Goal: Task Accomplishment & Management: Manage account settings

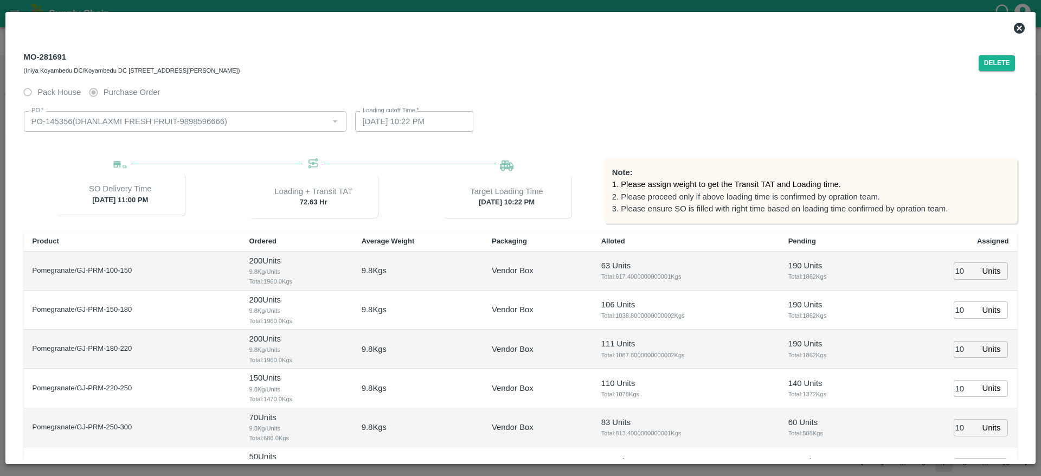
scroll to position [838, 0]
click at [1021, 25] on icon at bounding box center [1019, 28] width 11 height 11
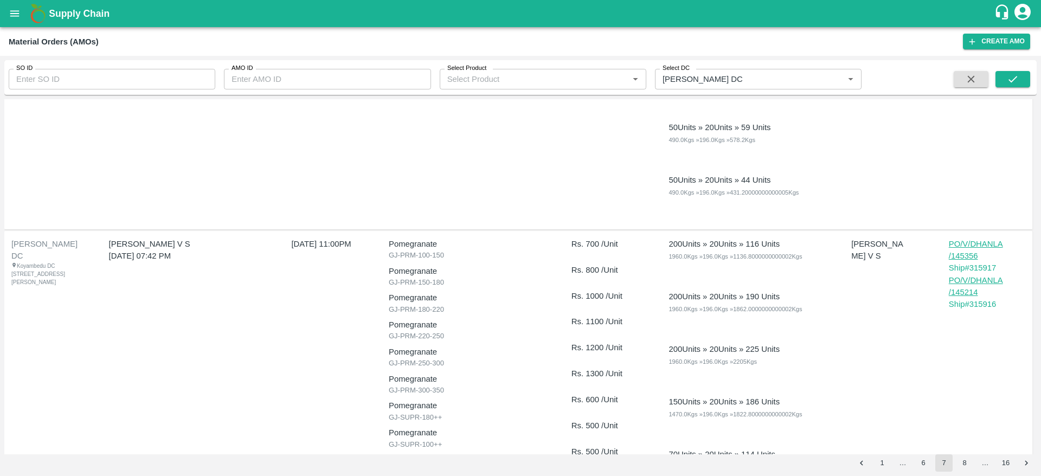
click at [966, 257] on p "PO/V/DHANLA/145356" at bounding box center [975, 250] width 54 height 24
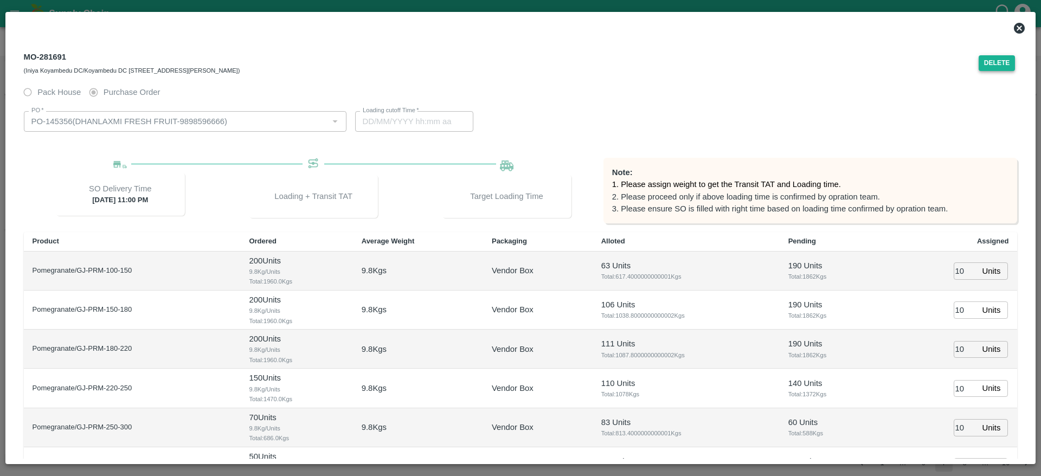
type input "09/03/2025 10:22 PM"
click at [1002, 60] on button "Delete" at bounding box center [996, 63] width 37 height 16
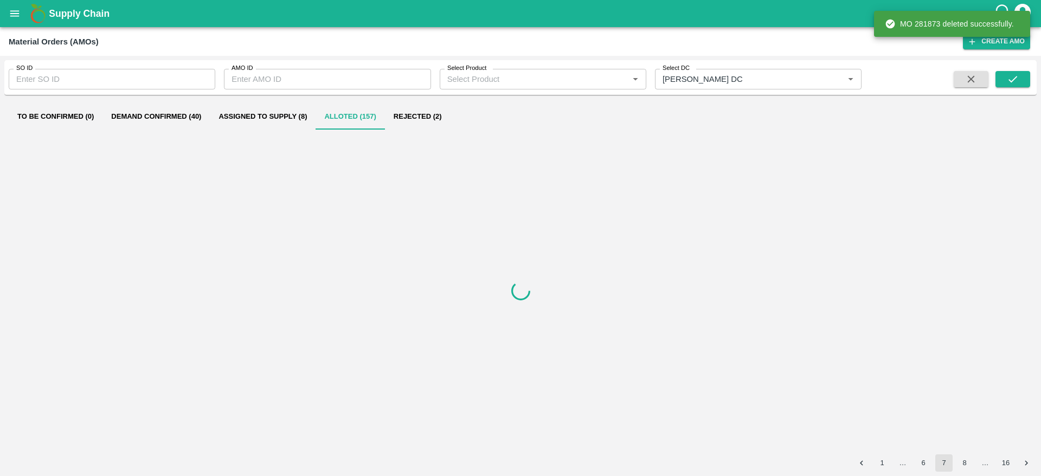
scroll to position [0, 0]
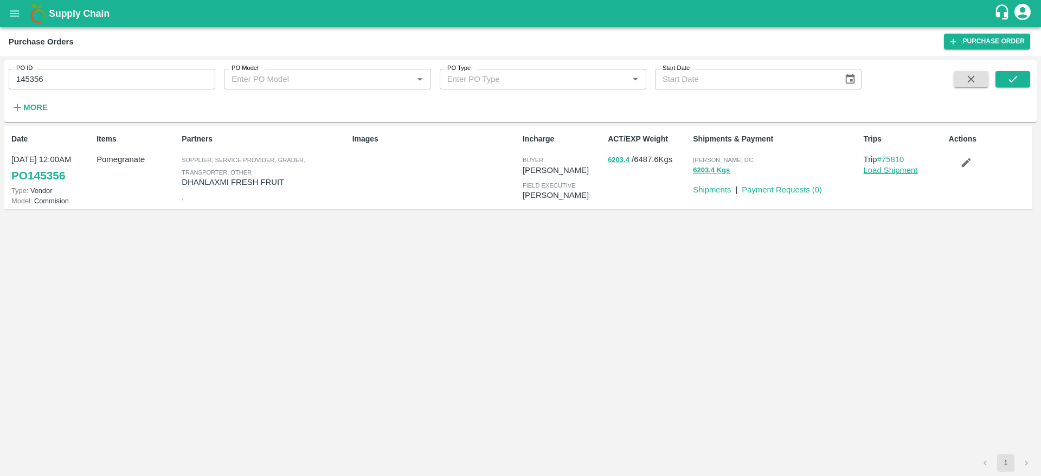
click at [967, 160] on icon "button" at bounding box center [966, 163] width 12 height 12
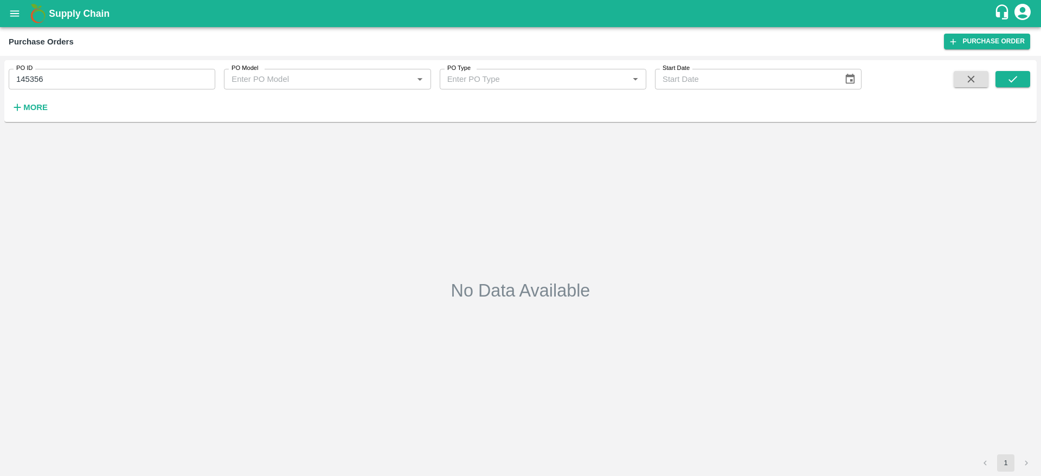
type input "145356"
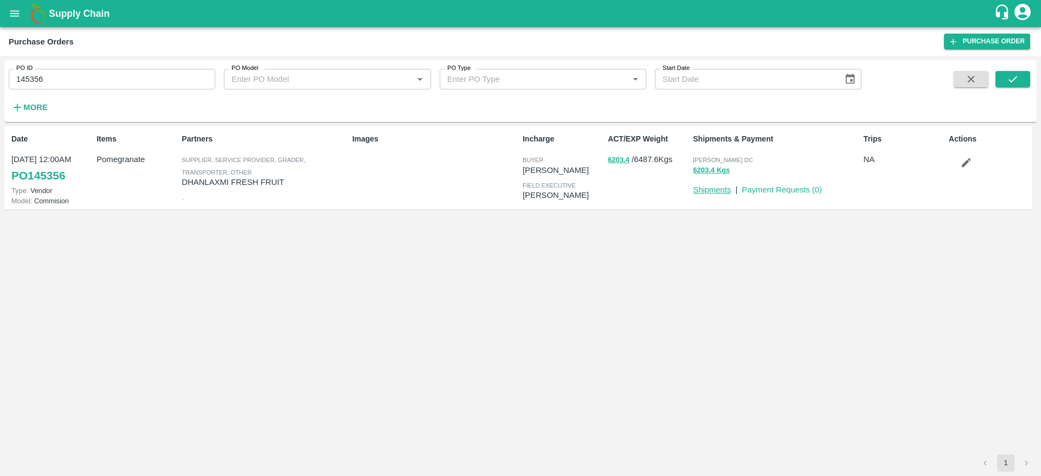
click at [715, 186] on link "Shipments" at bounding box center [712, 189] width 38 height 9
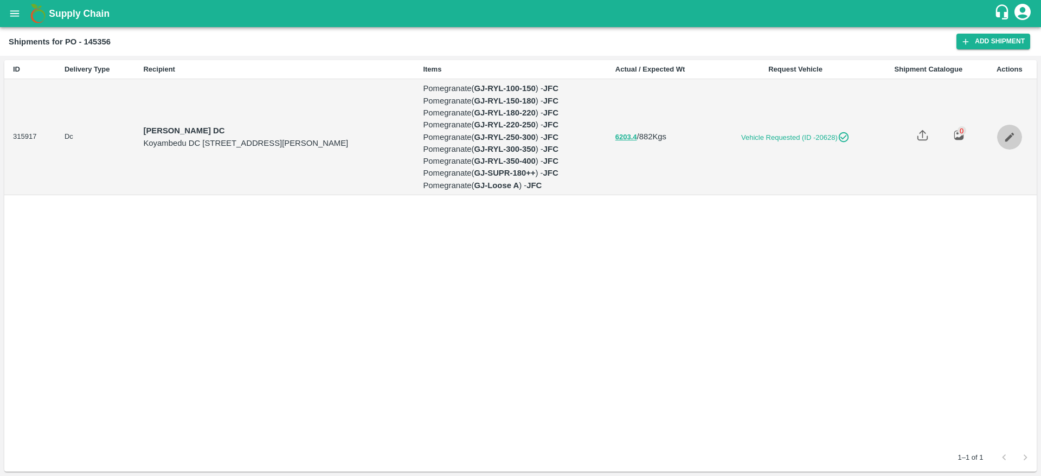
click at [1014, 134] on icon "Edit" at bounding box center [1008, 136] width 9 height 9
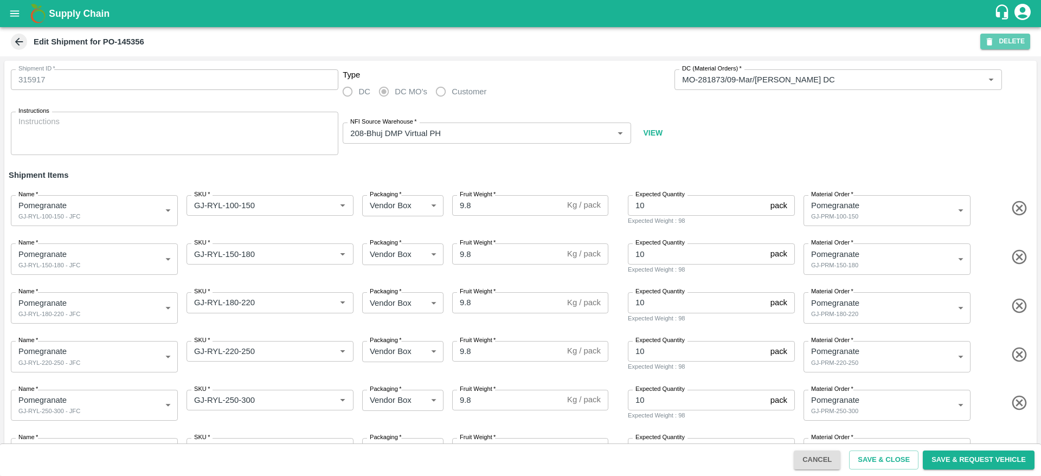
click at [1027, 41] on button "DELETE" at bounding box center [1005, 42] width 50 height 16
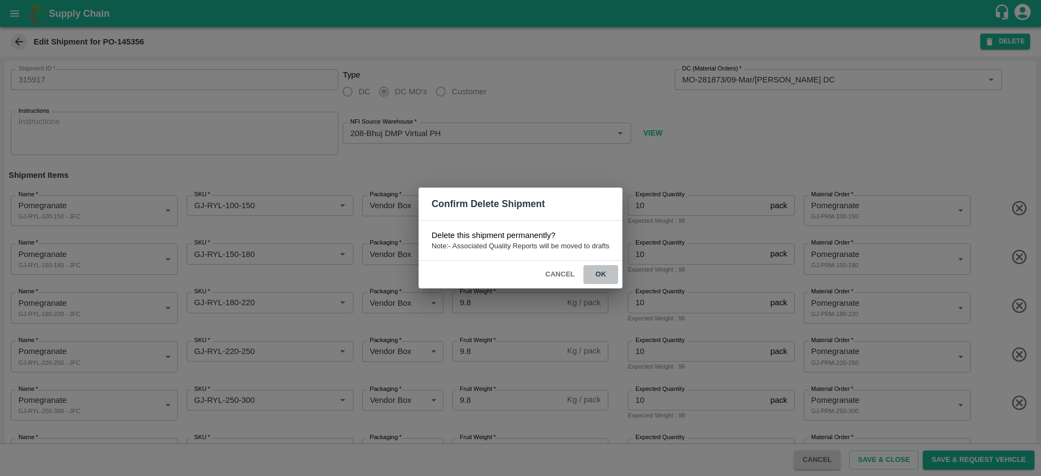
click at [598, 281] on button "ok" at bounding box center [600, 274] width 35 height 19
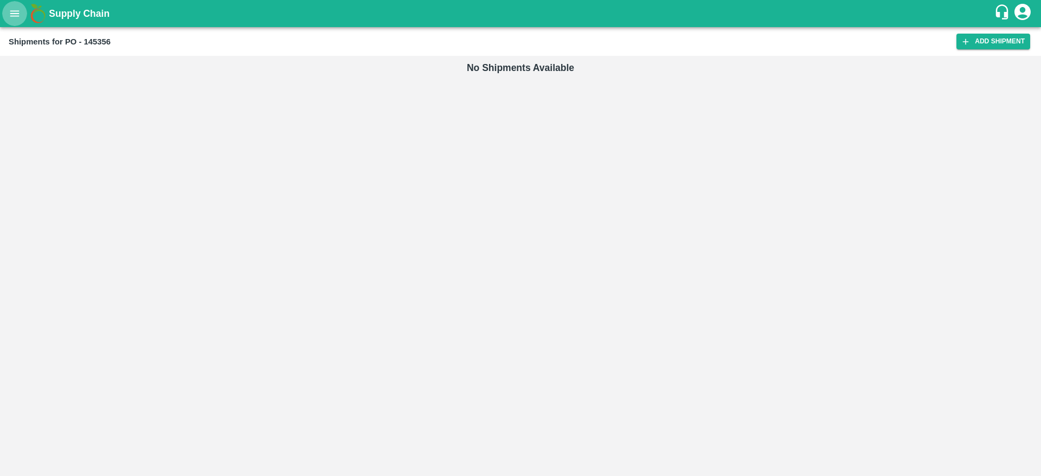
click at [10, 25] on button "open drawer" at bounding box center [14, 13] width 25 height 25
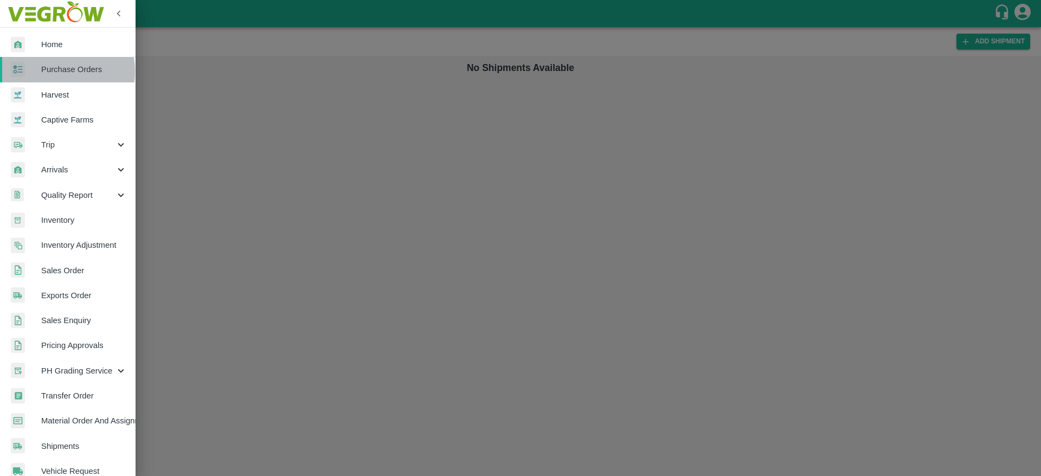
click at [50, 71] on span "Purchase Orders" at bounding box center [84, 69] width 86 height 12
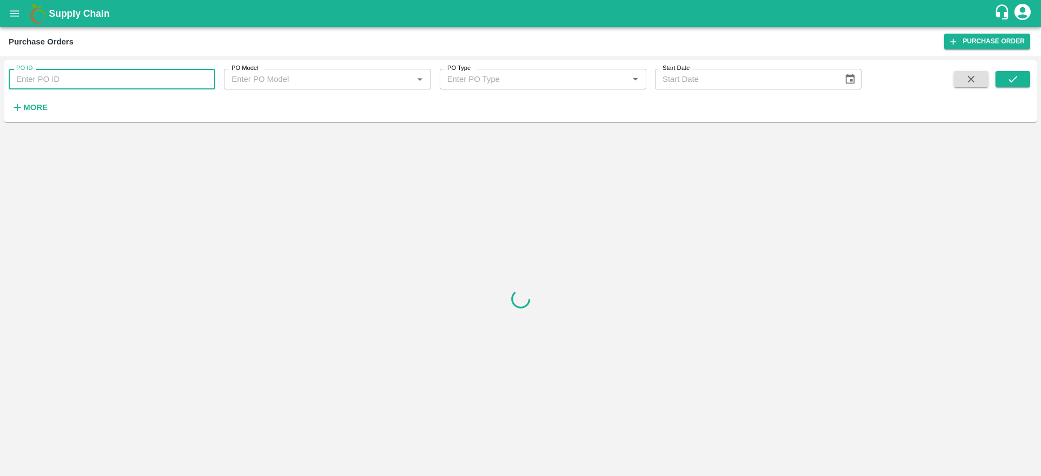
click at [91, 71] on input "PO ID" at bounding box center [112, 79] width 206 height 21
paste input "145356"
click at [1006, 80] on icon "submit" at bounding box center [1012, 79] width 12 height 12
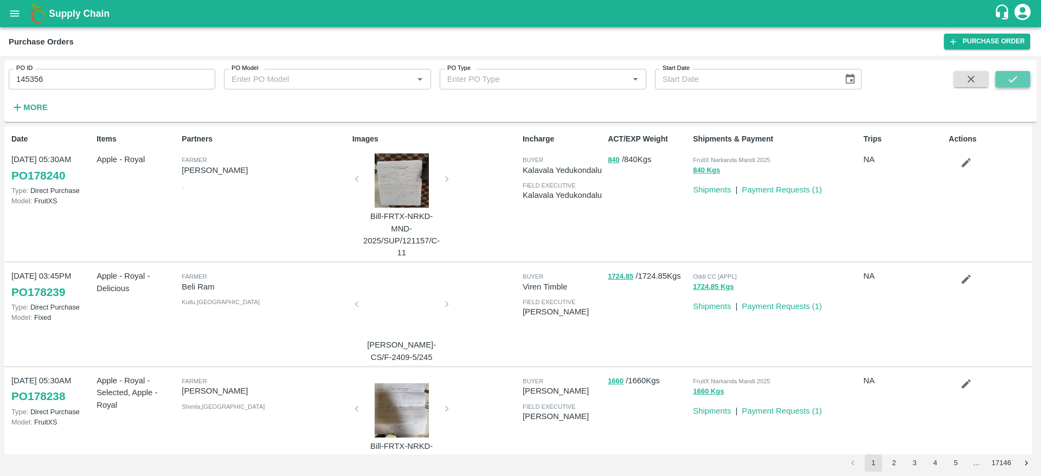
click at [1008, 81] on icon "submit" at bounding box center [1012, 79] width 12 height 12
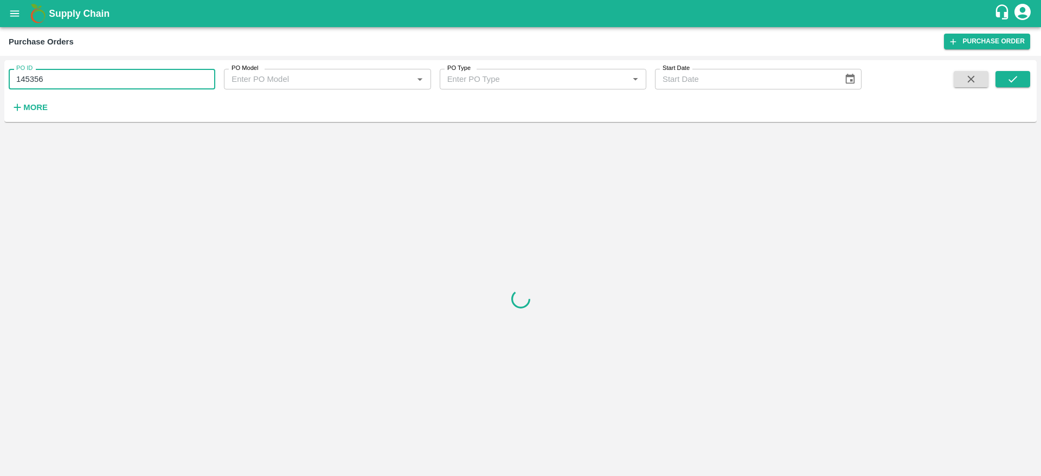
click at [150, 81] on input "145356" at bounding box center [112, 79] width 206 height 21
click at [1008, 75] on icon "submit" at bounding box center [1012, 79] width 12 height 12
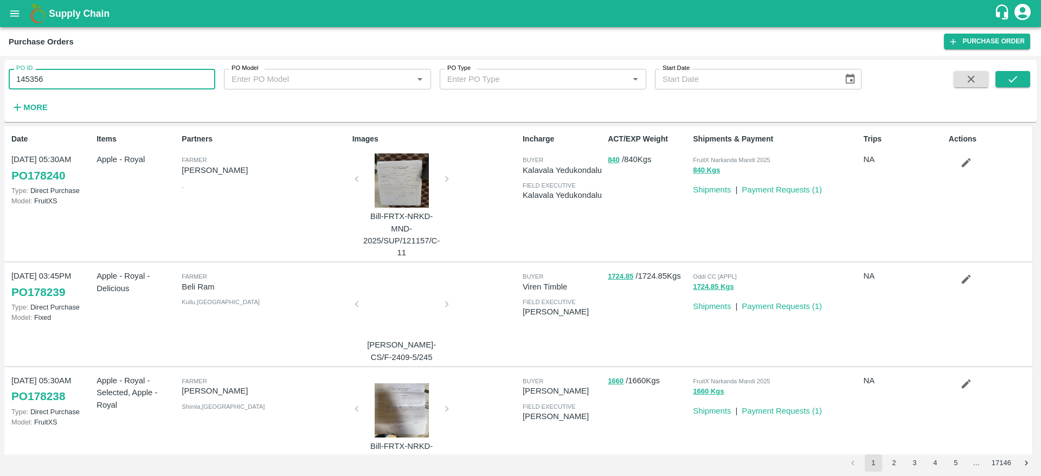
click at [108, 70] on input "145356" at bounding box center [112, 79] width 206 height 21
type input "145356"
click at [1029, 78] on button "submit" at bounding box center [1012, 79] width 35 height 16
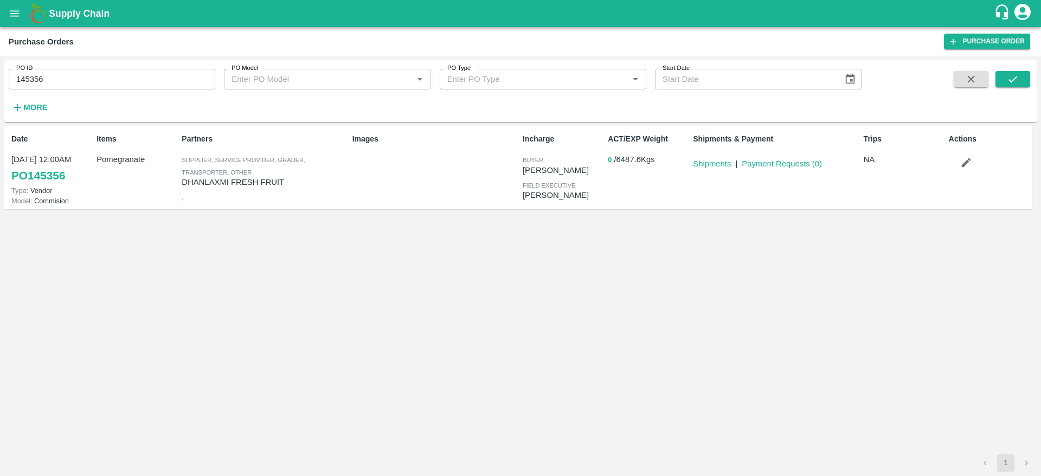
click at [829, 239] on div "Date [DATE] 12:00AM PO 145356 Type: Vendor Model: Commision Items Pomegranate P…" at bounding box center [520, 290] width 1032 height 328
click at [439, 258] on div "Date [DATE] 12:00AM PO 145356 Type: Vendor Model: Commision Items Pomegranate P…" at bounding box center [520, 290] width 1032 height 328
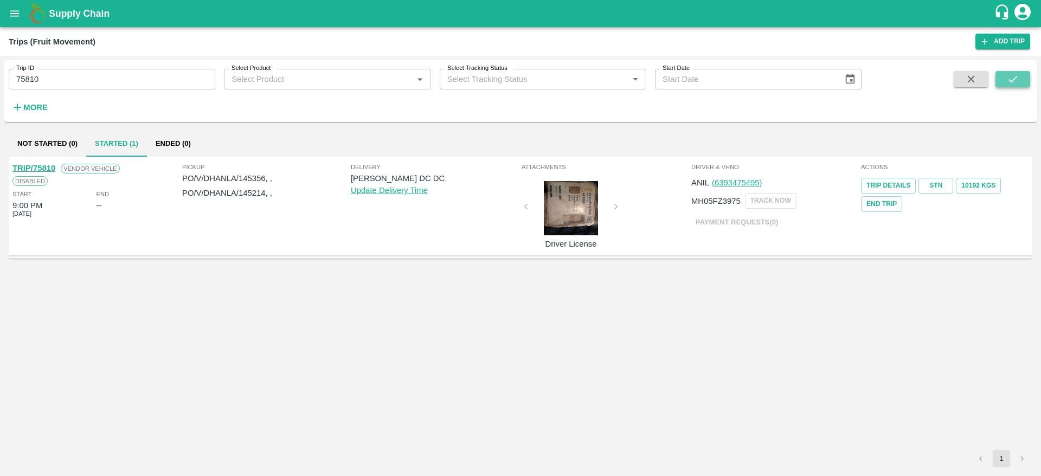
click at [1021, 81] on button "submit" at bounding box center [1012, 79] width 35 height 16
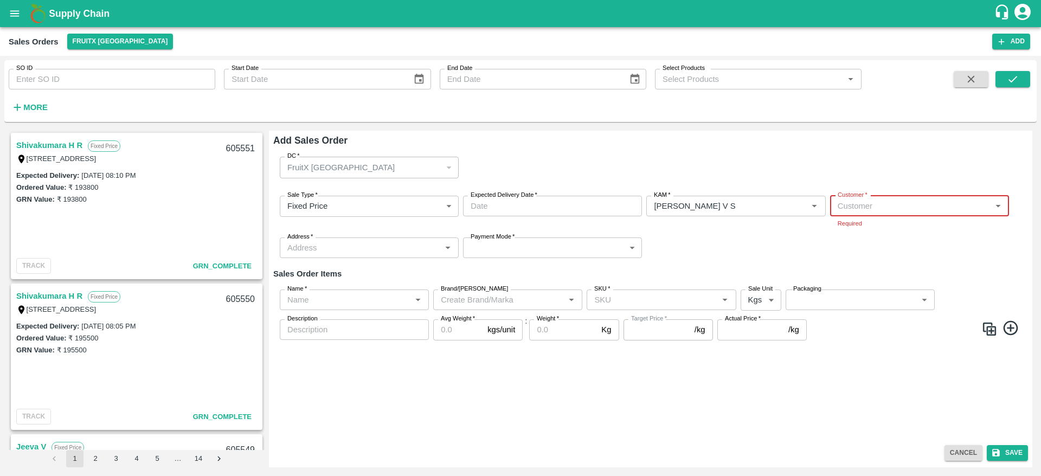
scroll to position [1167, 0]
